Goal: Task Accomplishment & Management: Manage account settings

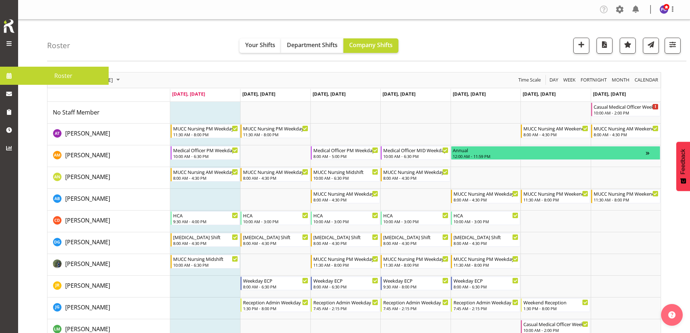
click at [7, 43] on span at bounding box center [9, 43] width 9 height 9
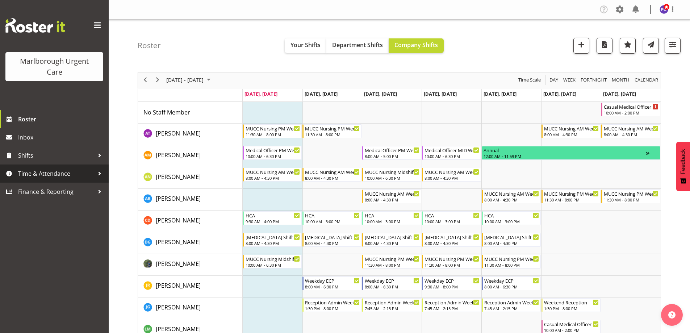
click at [60, 178] on span "Time & Attendance" at bounding box center [56, 173] width 76 height 11
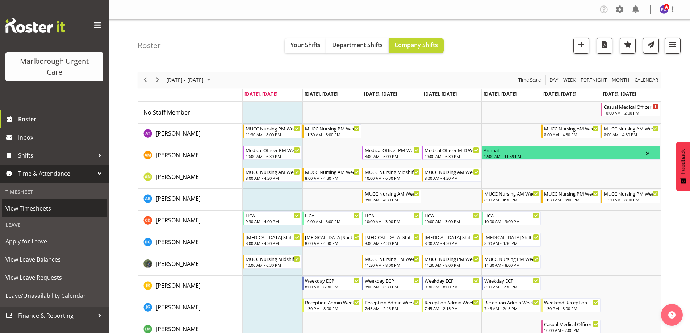
click at [43, 211] on span "View Timesheets" at bounding box center [54, 208] width 98 height 11
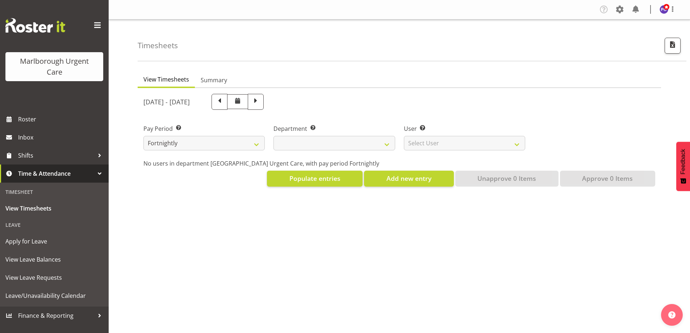
select select
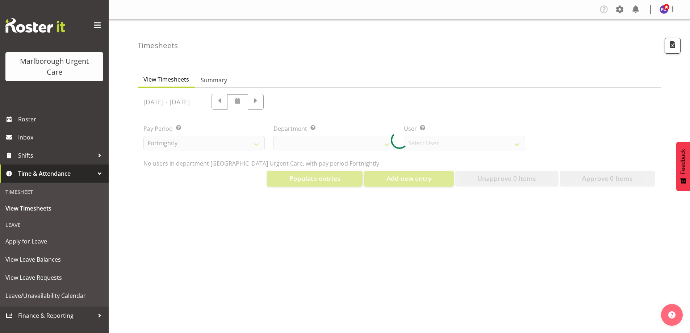
select select "11836"
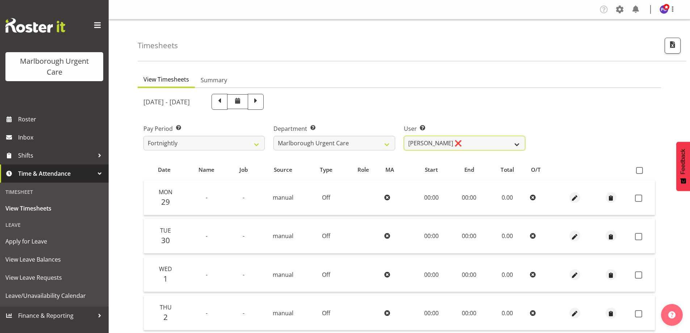
click at [497, 140] on select "Agnes Tyson ❌ Alysia Newman-Woods ❌ Andrew Brooks ❌ Cordelia Davies ❌ Gloria Va…" at bounding box center [464, 143] width 121 height 14
click at [228, 107] on span at bounding box center [220, 102] width 16 height 16
select select
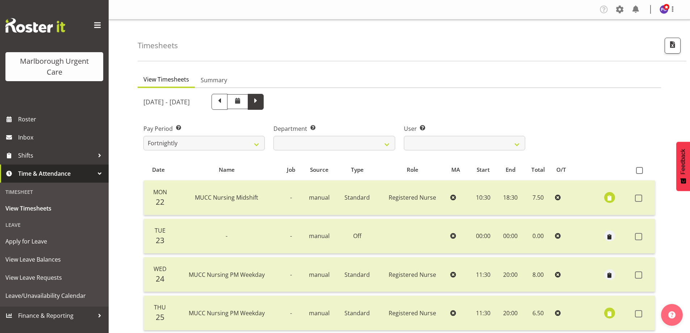
click at [261, 99] on span at bounding box center [255, 100] width 9 height 9
select select
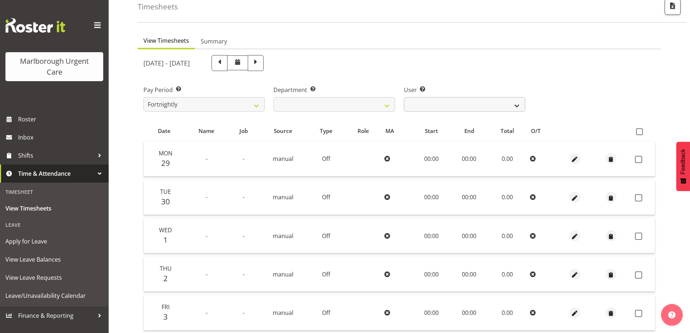
scroll to position [36, 0]
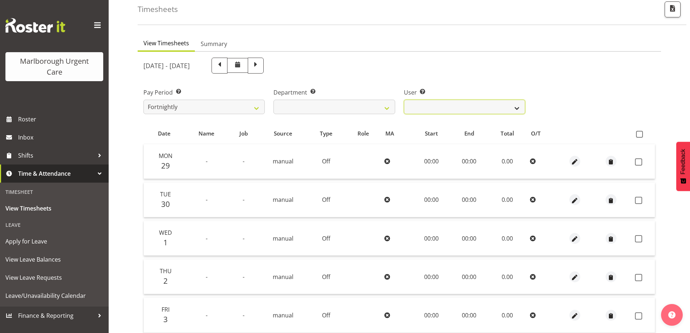
click at [481, 107] on select "Agnes Tyson ❌ Alysia Newman-Woods ❌ Andrew Brooks ❌ Cordelia Davies ❌ Gloria Va…" at bounding box center [464, 107] width 121 height 14
select select "11876"
click at [404, 100] on select "Agnes Tyson ❌ Alysia Newman-Woods ❌ Andrew Brooks ❌ Cordelia Davies ❌ Gloria Va…" at bounding box center [464, 107] width 121 height 14
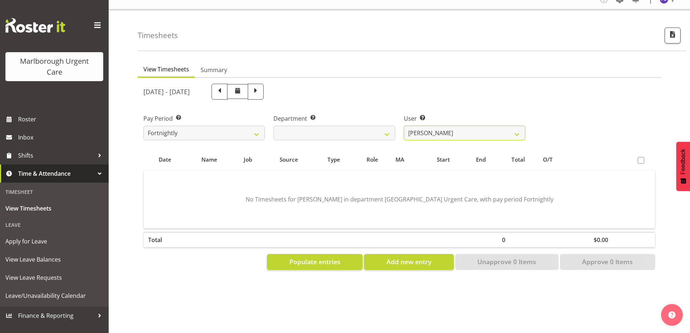
scroll to position [0, 0]
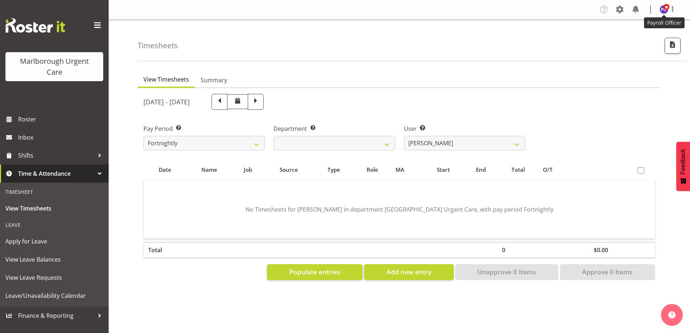
click at [662, 9] on img at bounding box center [664, 9] width 9 height 9
click at [626, 38] on link "Log Out" at bounding box center [643, 38] width 70 height 13
